Goal: Check status: Check status

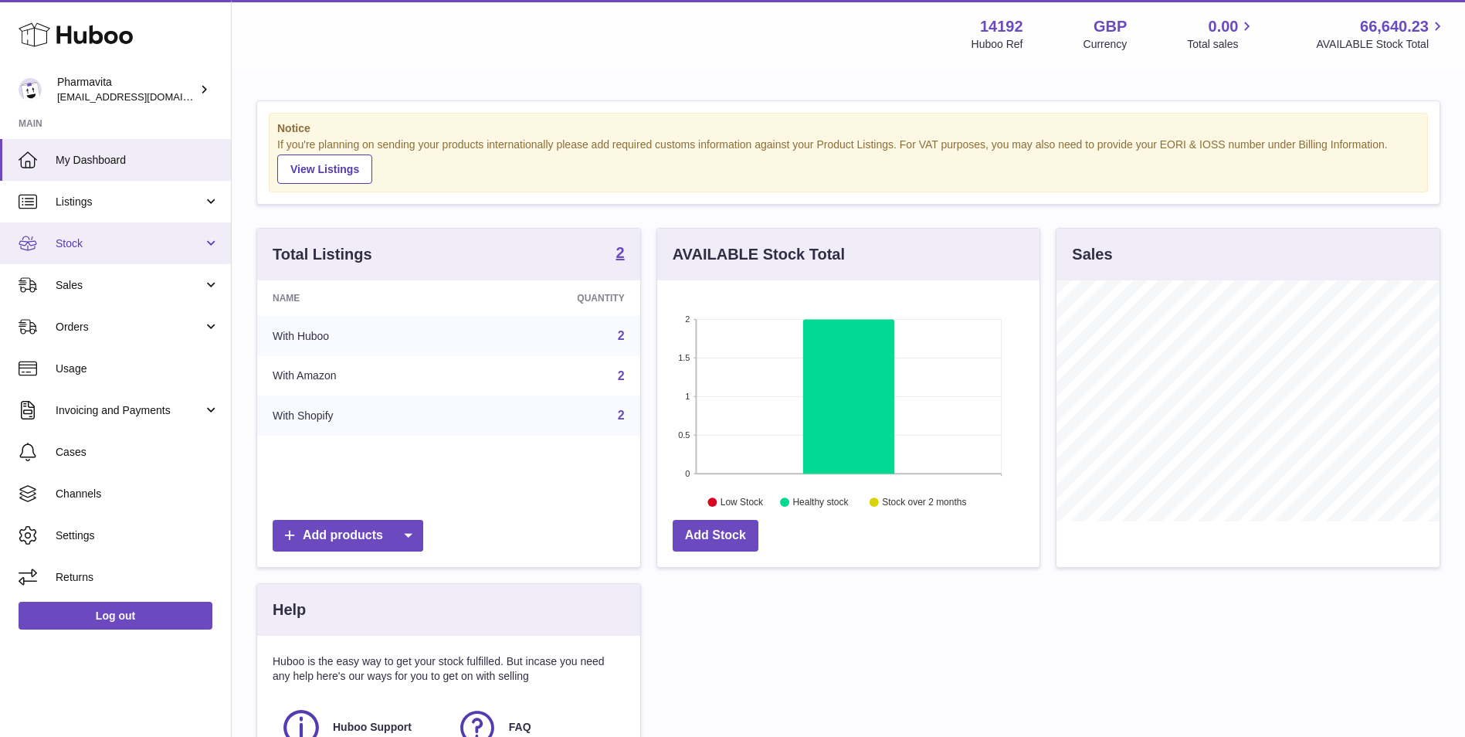
scroll to position [241, 382]
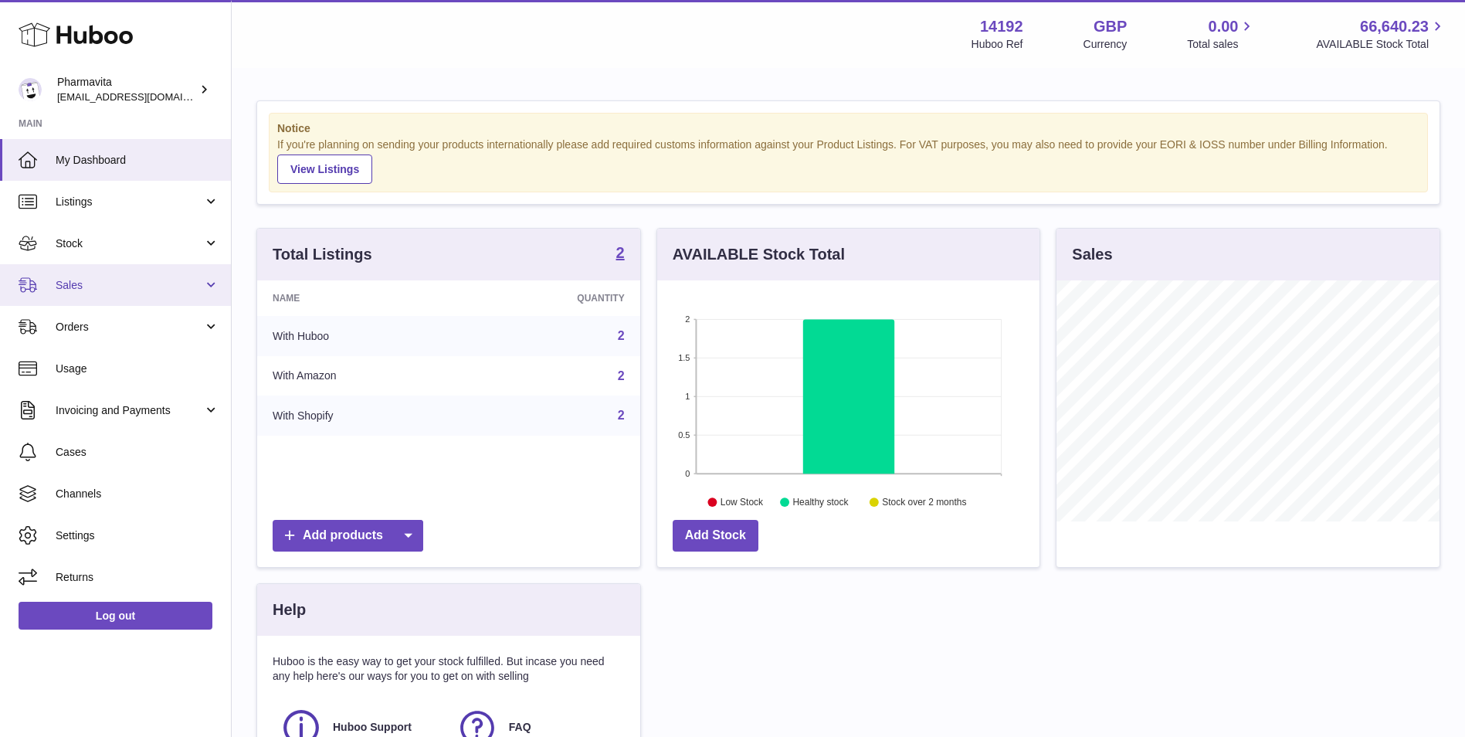
click at [123, 285] on span "Sales" at bounding box center [129, 285] width 147 height 15
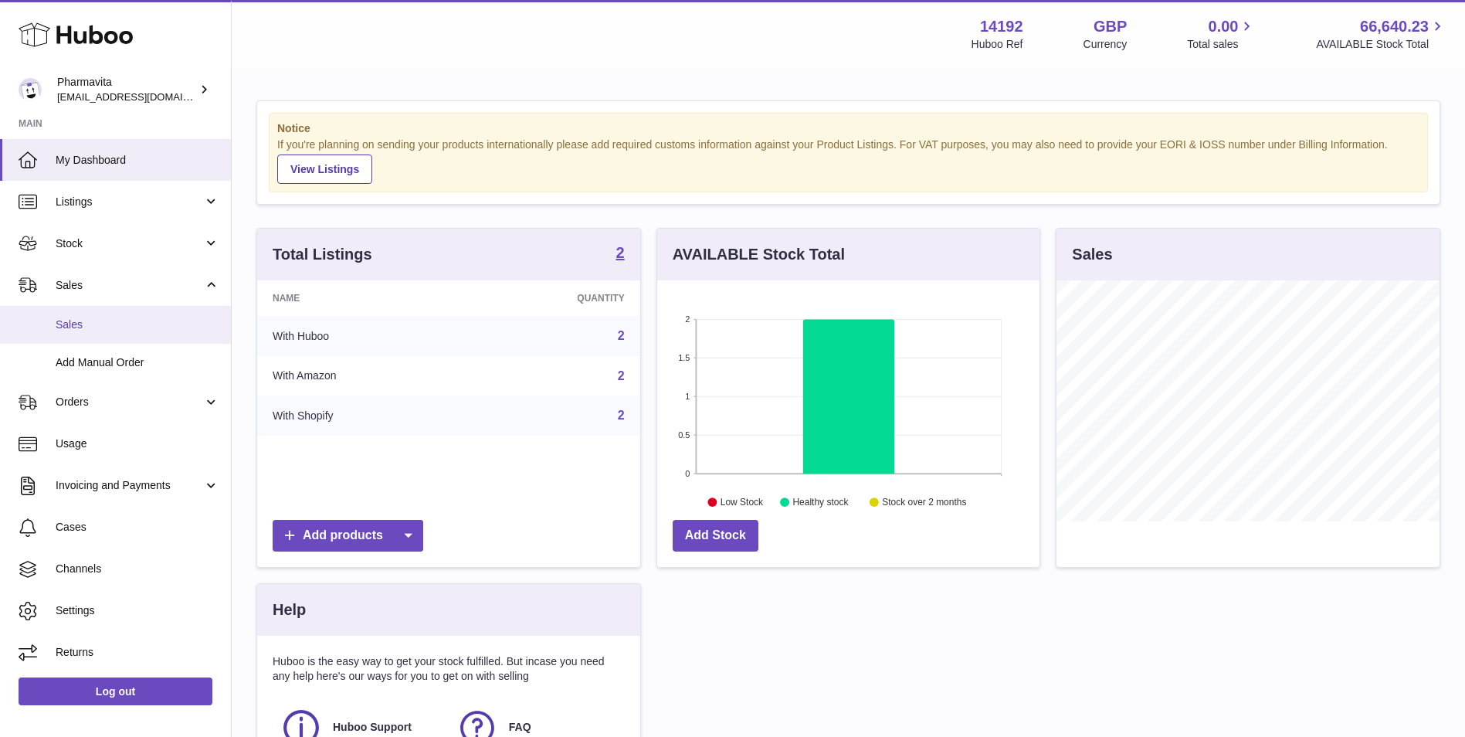
click at [131, 328] on span "Sales" at bounding box center [138, 324] width 164 height 15
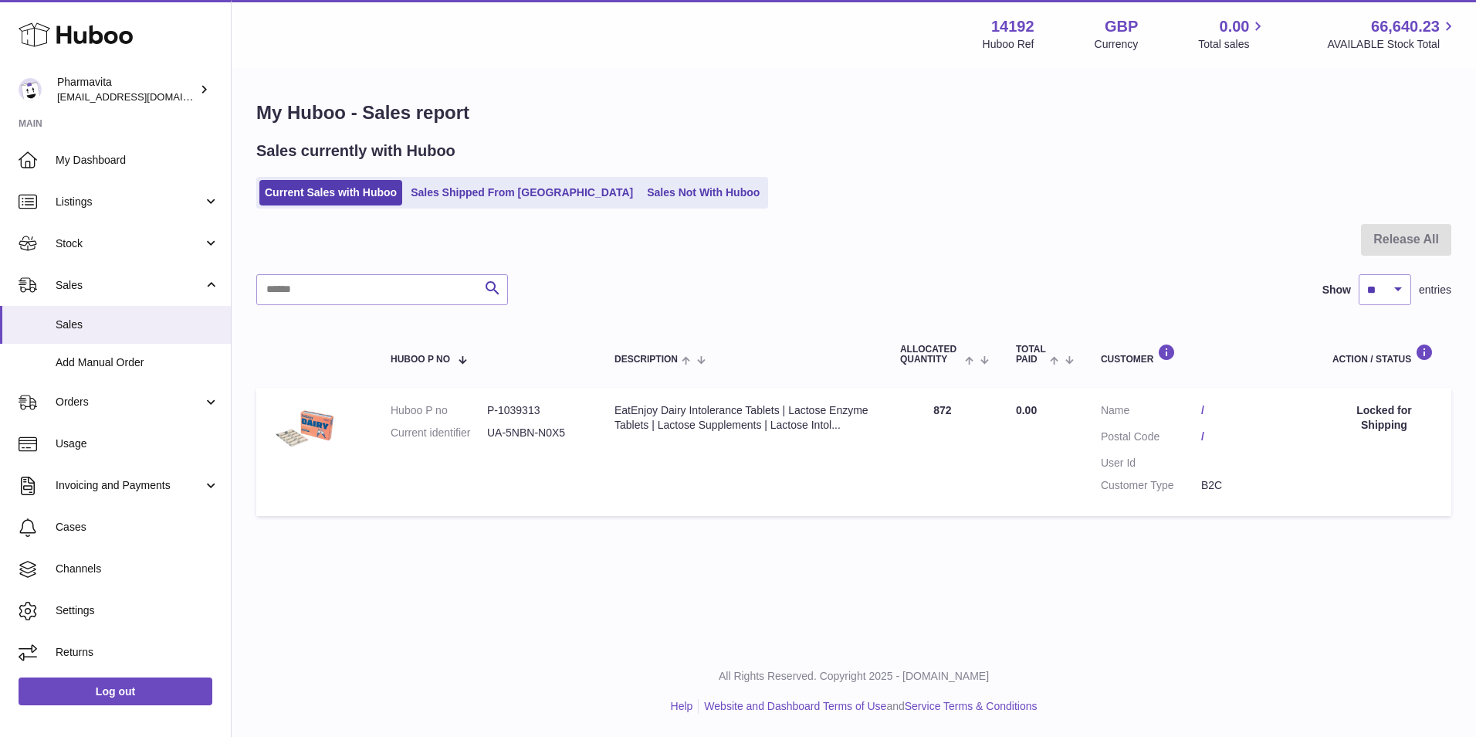
click at [510, 408] on dd "P-1039313" at bounding box center [535, 410] width 97 height 15
copy dd "1039313"
click at [520, 412] on dd "P-1039313" at bounding box center [535, 410] width 97 height 15
click at [519, 412] on dd "P-1039313" at bounding box center [535, 410] width 97 height 15
